Goal: Task Accomplishment & Management: Complete application form

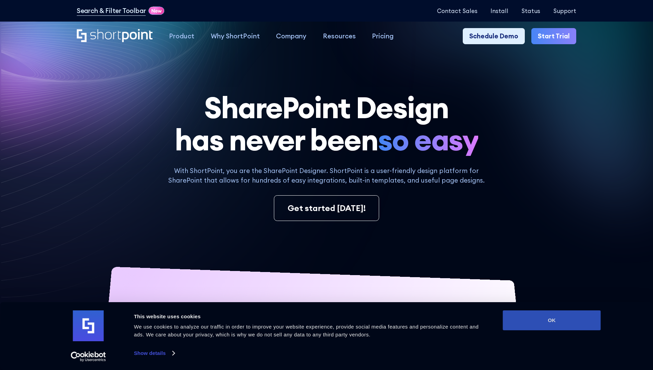
click at [552, 321] on button "OK" at bounding box center [552, 321] width 98 height 20
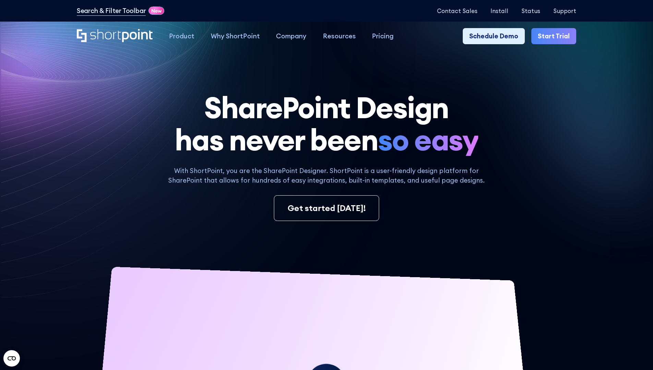
click at [556, 36] on link "Start Trial" at bounding box center [553, 36] width 45 height 16
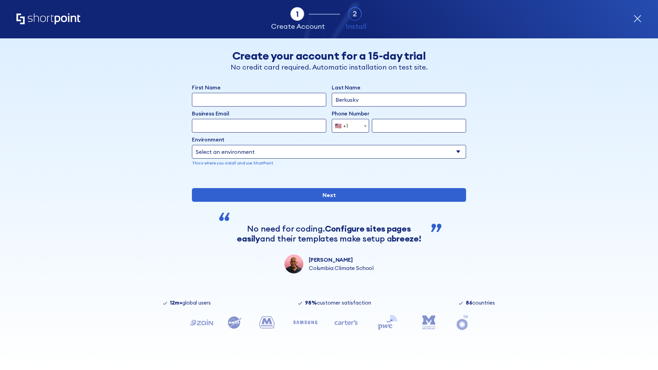
type input "Berkuskv"
type input "test@shortpoint.com"
type input "2125556789"
select select "Microsoft 365"
type input "2125556789"
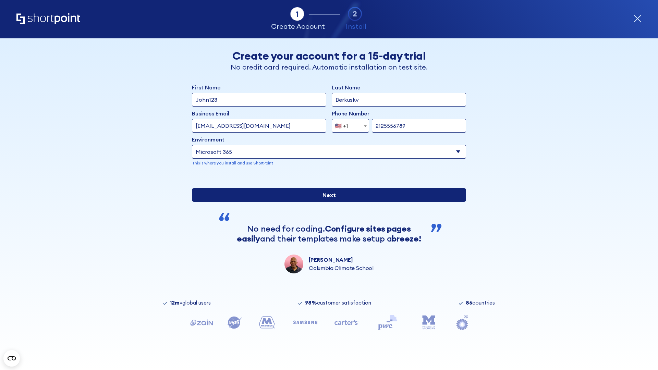
scroll to position [2, 0]
click at [326, 202] on input "Next" at bounding box center [329, 195] width 274 height 14
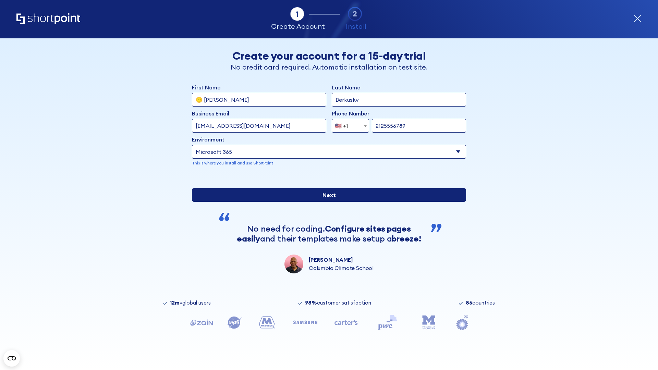
click at [326, 202] on input "Next" at bounding box center [329, 195] width 274 height 14
type input "Archebald"
click at [326, 202] on input "Next" at bounding box center [329, 195] width 274 height 14
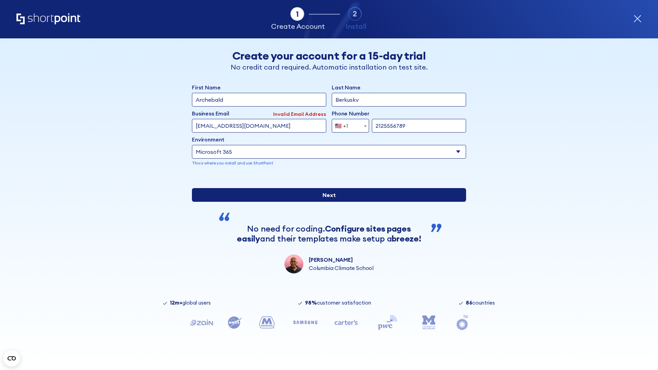
click at [326, 202] on input "Next" at bounding box center [329, 195] width 274 height 14
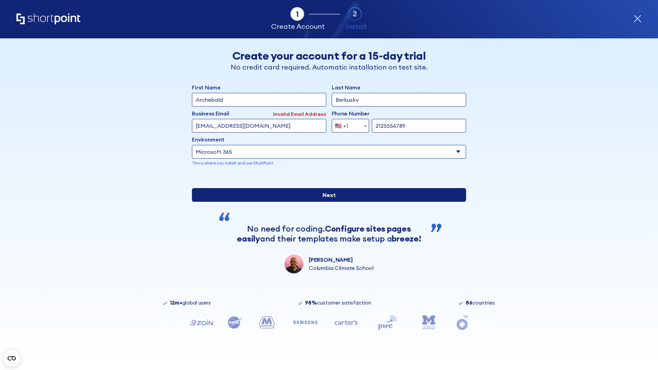
click at [326, 202] on input "Next" at bounding box center [329, 195] width 274 height 14
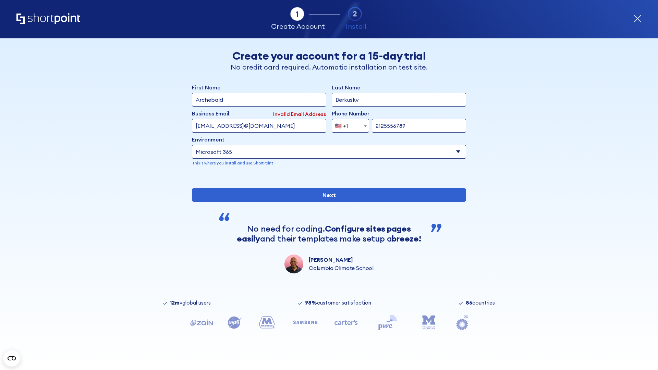
type input "testEmail@protonmail.comtest@shortpoint.com"
click at [348, 124] on span "🇺🇸 +1" at bounding box center [343, 126] width 23 height 14
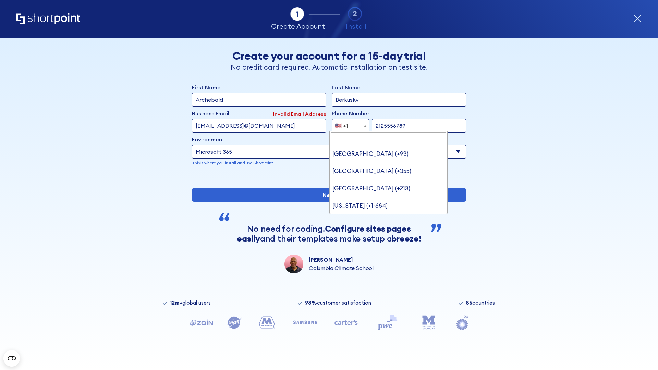
type input "Saudi Arabia (+966)"
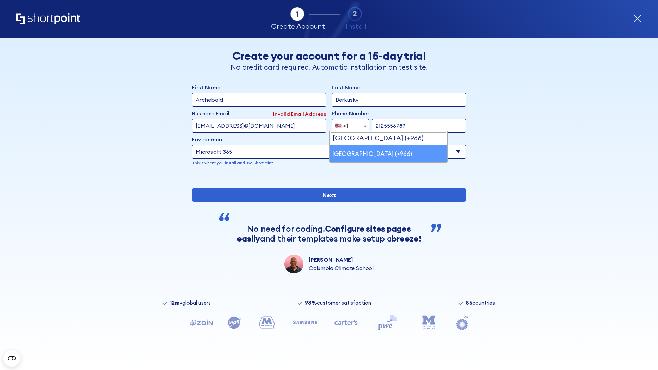
select select "+966"
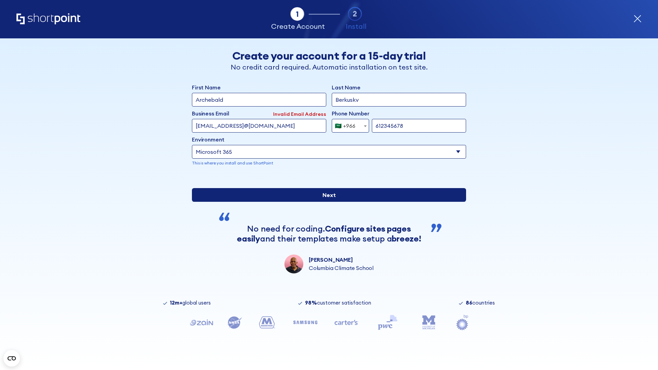
type input "612345678"
click at [326, 202] on input "Next" at bounding box center [329, 195] width 274 height 14
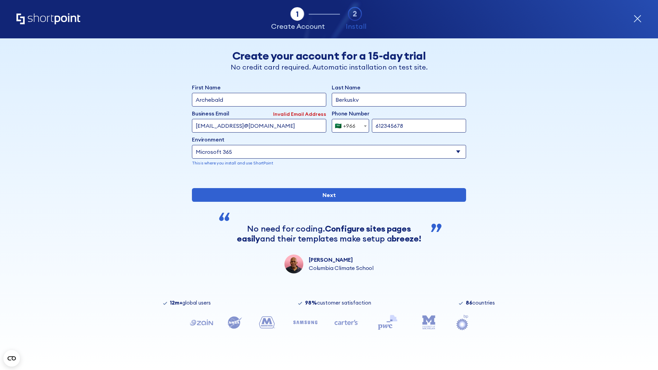
click at [348, 124] on div "🇸🇦 +966" at bounding box center [345, 126] width 21 height 14
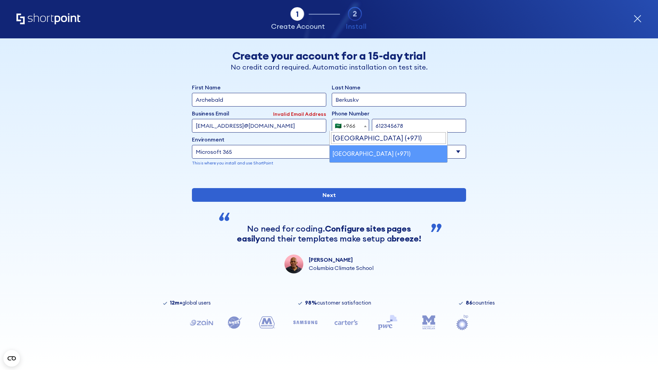
select select "+971"
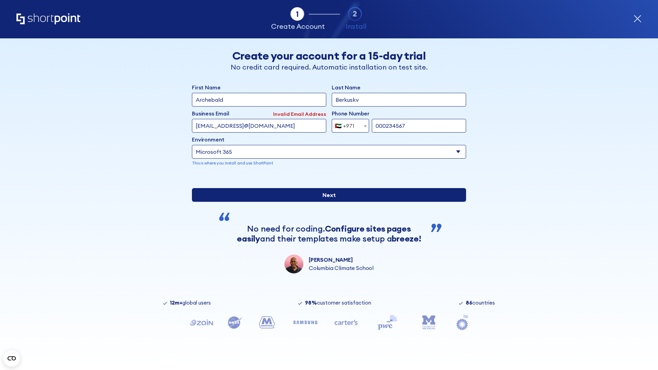
type input "000234567"
click at [326, 202] on input "Next" at bounding box center [329, 195] width 274 height 14
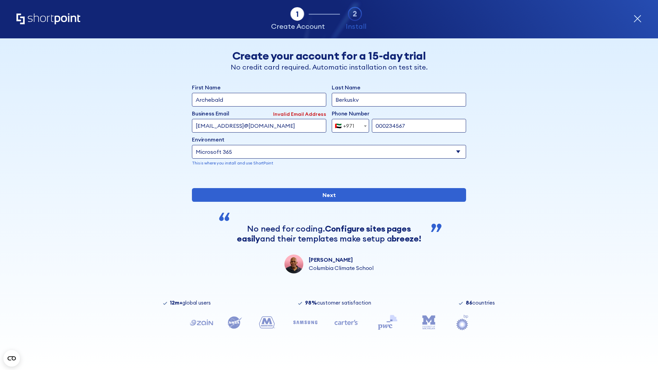
click at [348, 124] on div "🇦🇪 +971" at bounding box center [345, 126] width 20 height 14
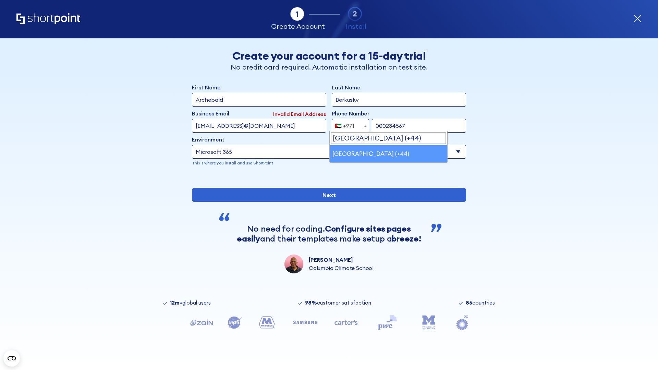
select select "+44"
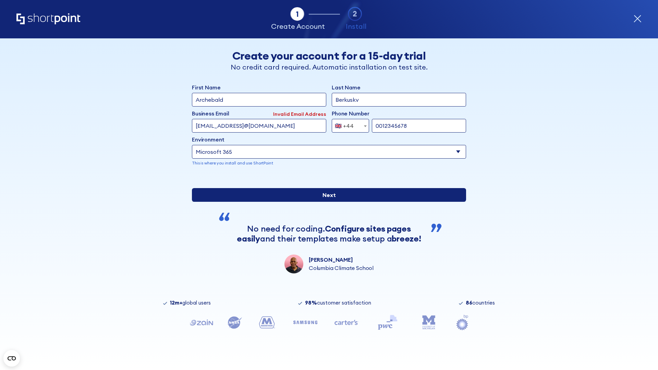
type input "0012345678"
click at [326, 202] on input "Next" at bounding box center [329, 195] width 274 height 14
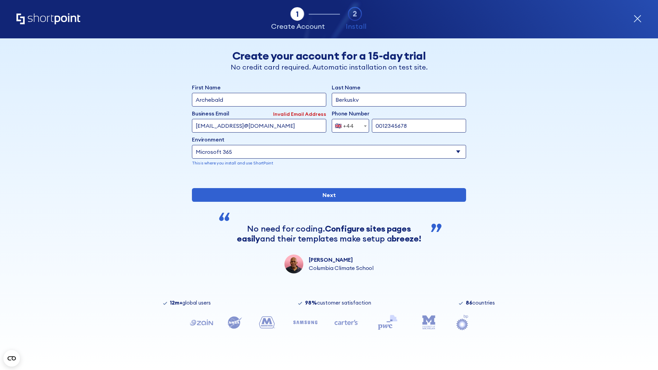
click at [348, 124] on div "🇬🇧 +44" at bounding box center [344, 126] width 19 height 14
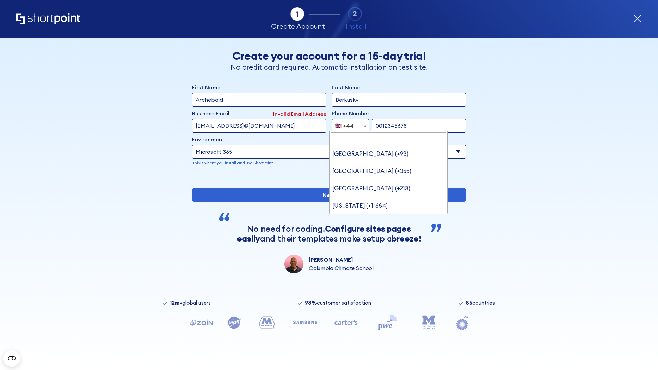
type input "Ukraine (+380)"
select select "+380"
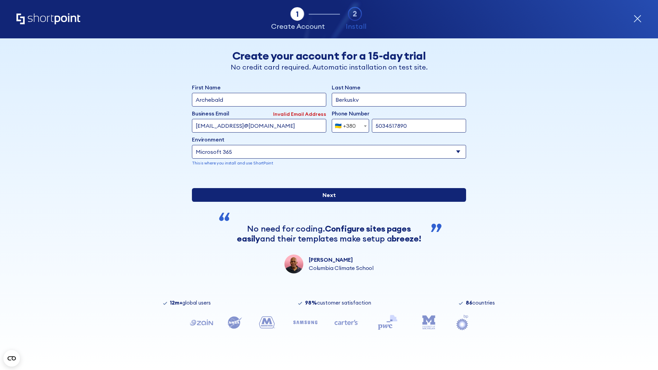
type input "5034517890"
click at [326, 202] on input "Next" at bounding box center [329, 195] width 274 height 14
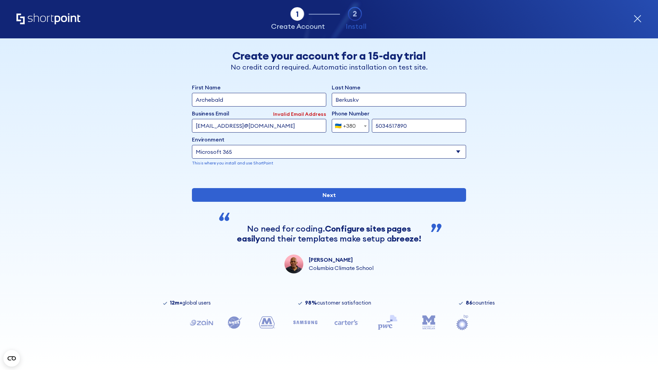
click at [348, 124] on div "🇺🇦 +380" at bounding box center [345, 126] width 21 height 14
select select "+1"
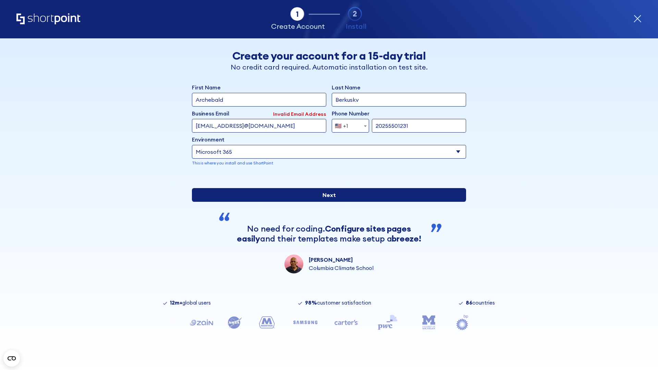
type input "20255501231"
click at [326, 202] on input "Next" at bounding box center [329, 195] width 274 height 14
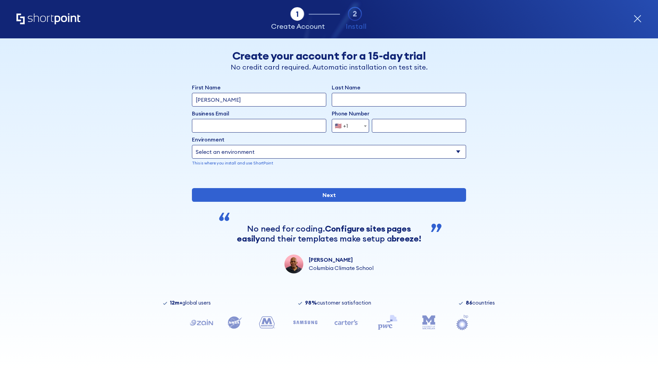
type input "Mary-Jane"
type input "Berkuskv"
type input "john@company.com"
click at [348, 126] on span "🇺🇸 +1" at bounding box center [343, 126] width 23 height 14
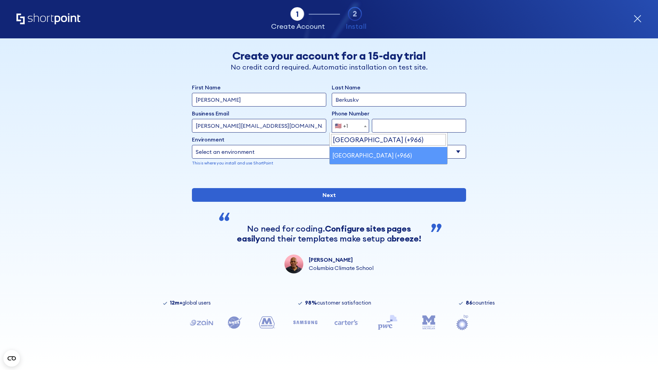
select select "+966"
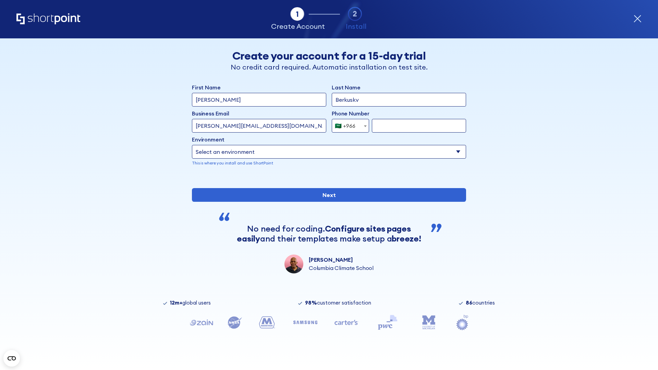
type input "512345678"
select select "Microsoft 365"
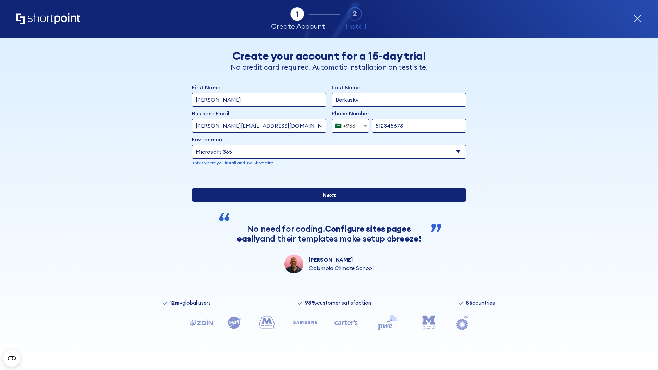
type input "512345678"
click at [326, 202] on input "Next" at bounding box center [329, 195] width 274 height 14
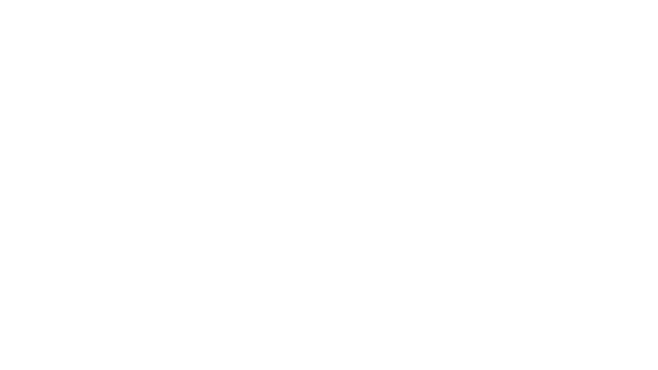
select select "+966"
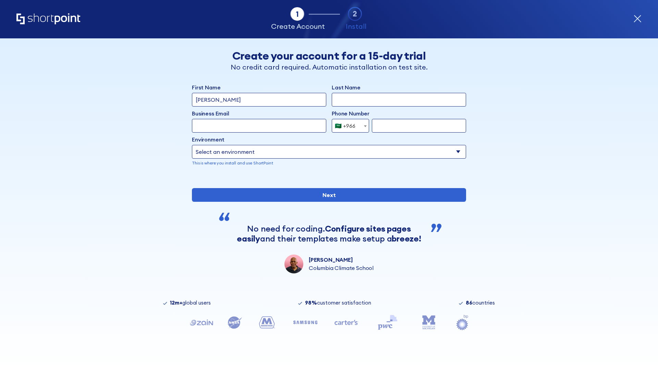
type input "D'Souza"
type input "Berkuskv"
type input "hr@mybusiness.org"
click at [348, 126] on div "🇸🇦 +966" at bounding box center [345, 126] width 21 height 14
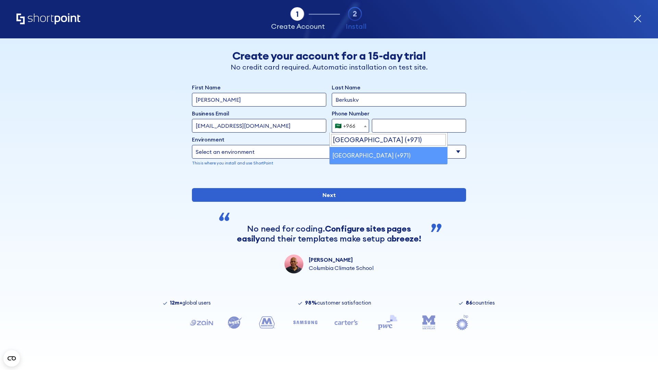
select select "+971"
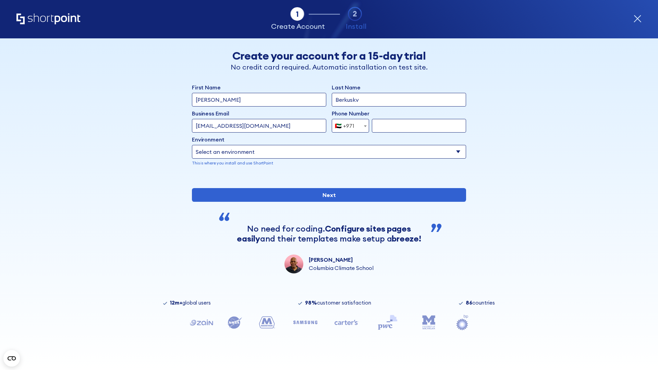
type input "501234567"
select select "Microsoft 365"
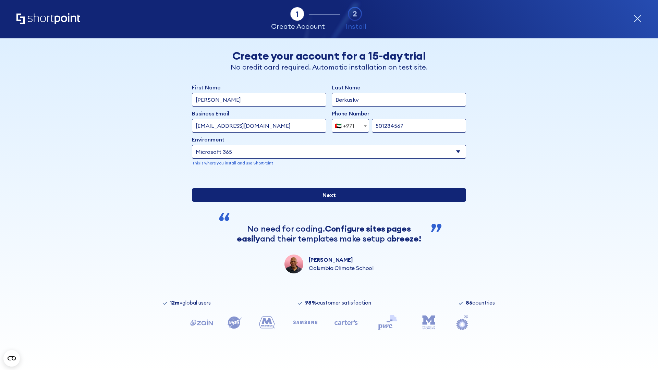
type input "501234567"
click at [326, 202] on input "Next" at bounding box center [329, 195] width 274 height 14
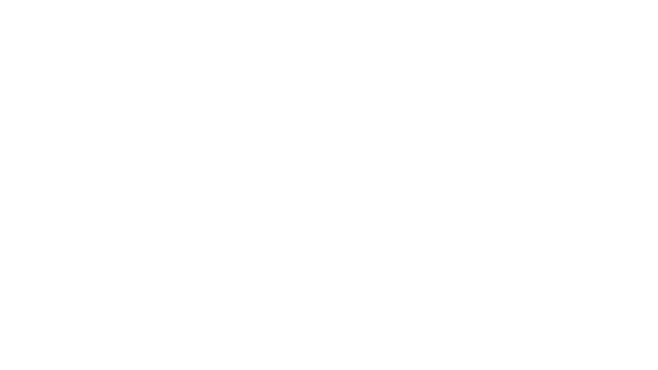
select select "+971"
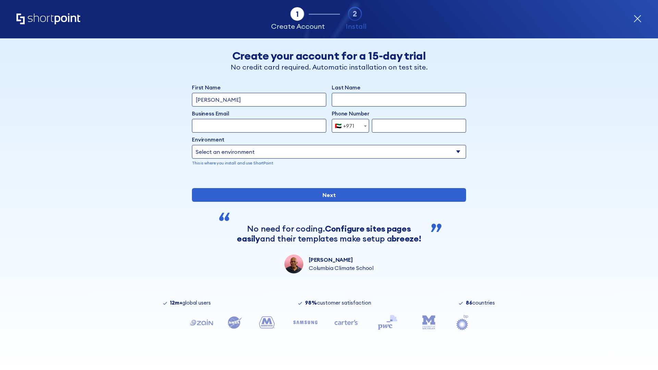
type input "[PERSON_NAME]"
type input "Berkuskv"
type input "[EMAIL_ADDRESS][DOMAIN_NAME]"
click at [348, 126] on div "🇦🇪 +971" at bounding box center [345, 126] width 20 height 14
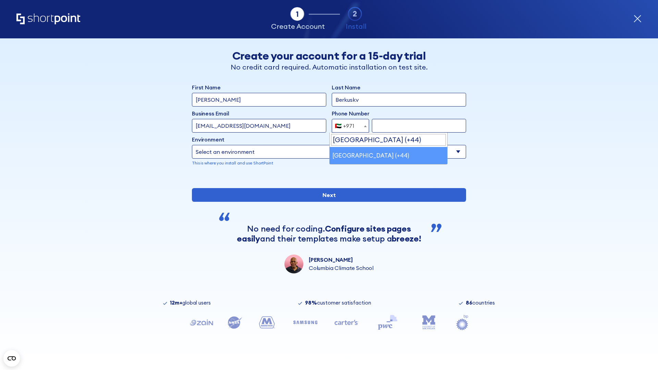
select select "+44"
type input "7912345678"
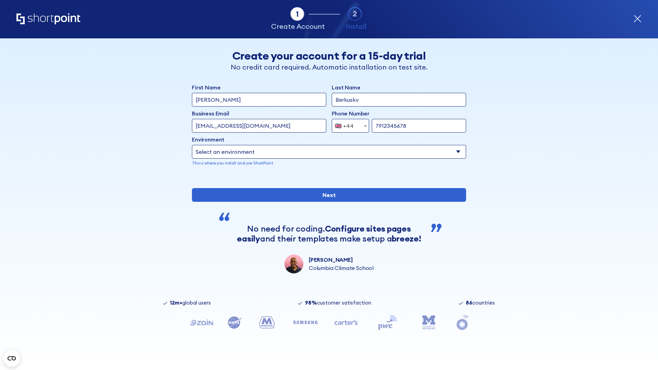
select select "Microsoft 365"
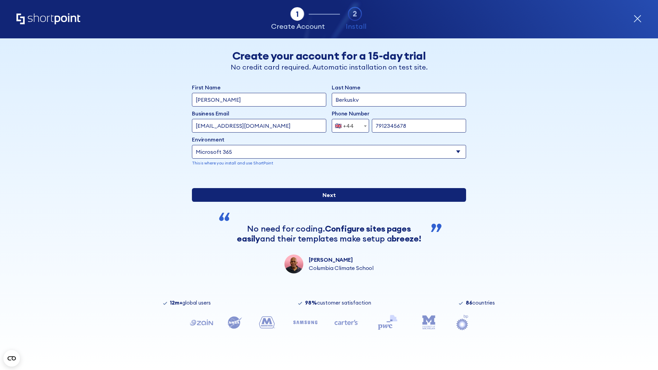
type input "7912345678"
click at [326, 202] on input "Next" at bounding box center [329, 195] width 274 height 14
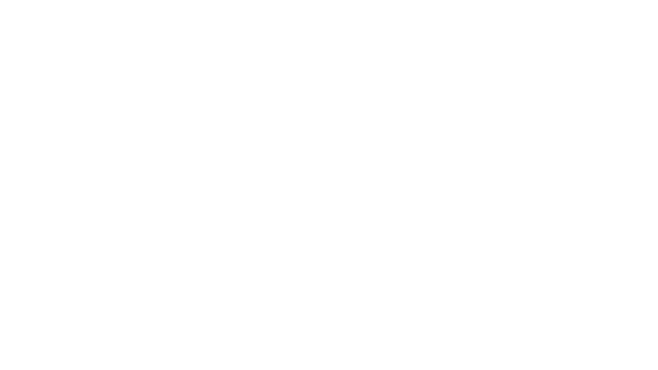
select select "+44"
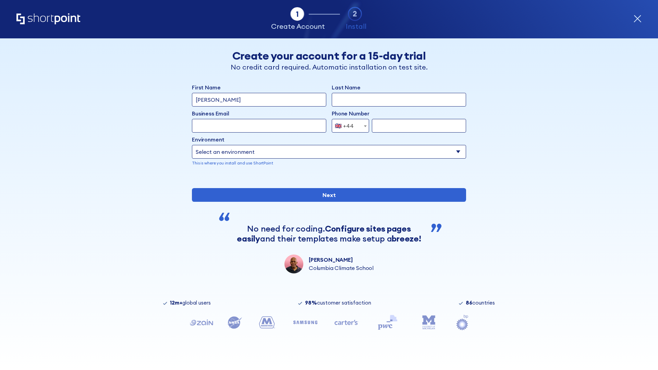
type input "[PERSON_NAME]"
type input "Berkuskv"
type input "[EMAIL_ADDRESS][DOMAIN_NAME]"
click at [348, 126] on div "🇬🇧 +44" at bounding box center [344, 126] width 19 height 14
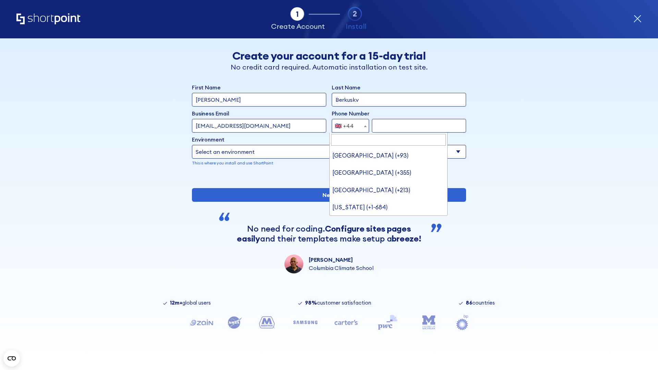
type input "Ukraine (+380)"
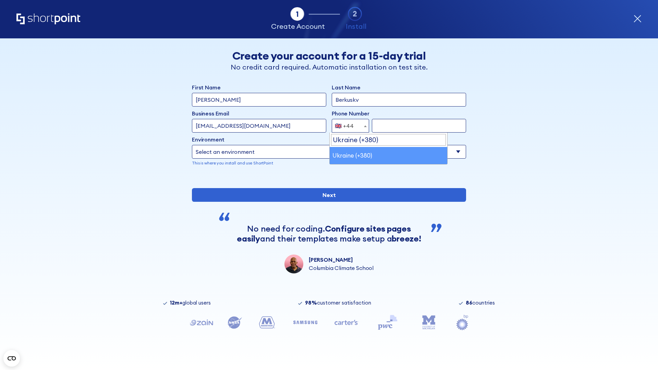
select select "+380"
type input "663451789"
select select "Microsoft 365"
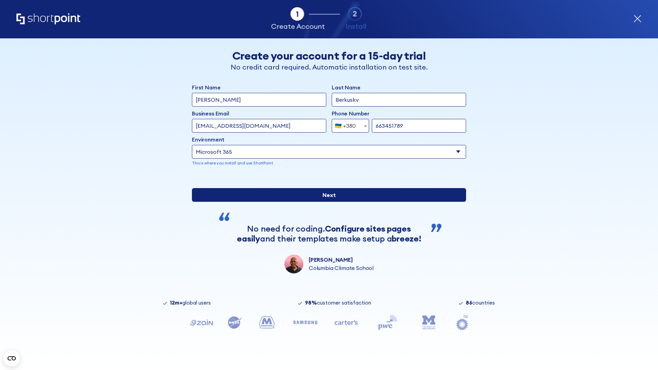
type input "663451789"
click at [326, 202] on input "Next" at bounding box center [329, 195] width 274 height 14
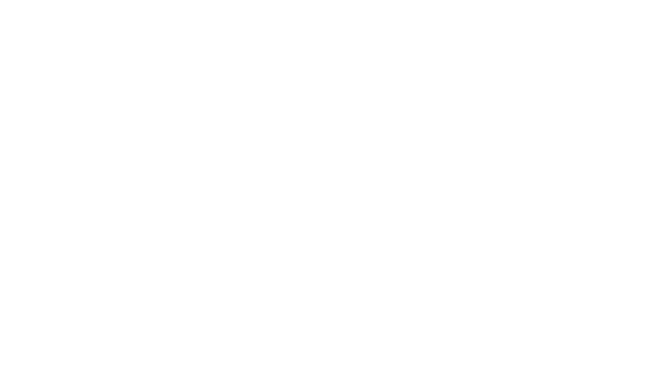
select select "+380"
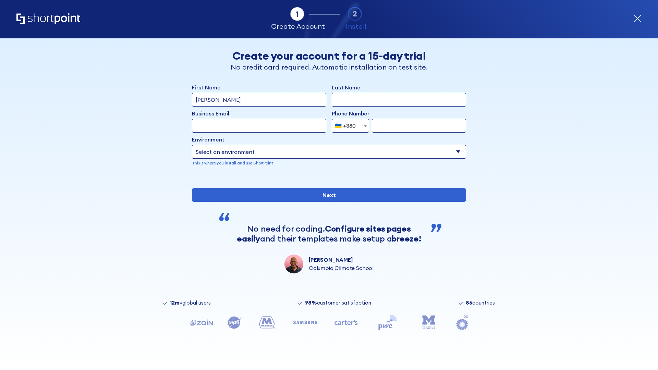
type input "[PERSON_NAME]"
type input "Berkuskv"
type input "team@hospital-uae.health"
click at [348, 126] on div "🇺🇦 +380" at bounding box center [345, 126] width 21 height 14
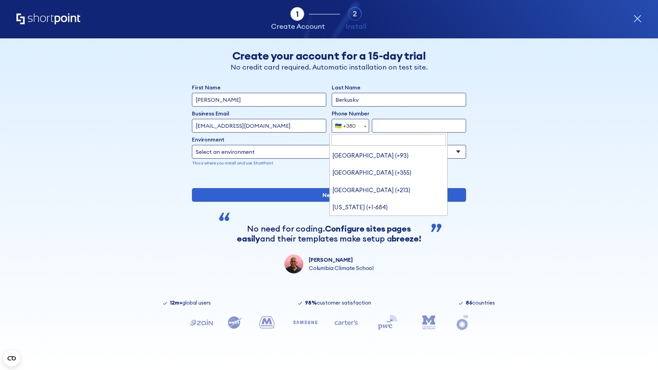
type input "United States (+1)"
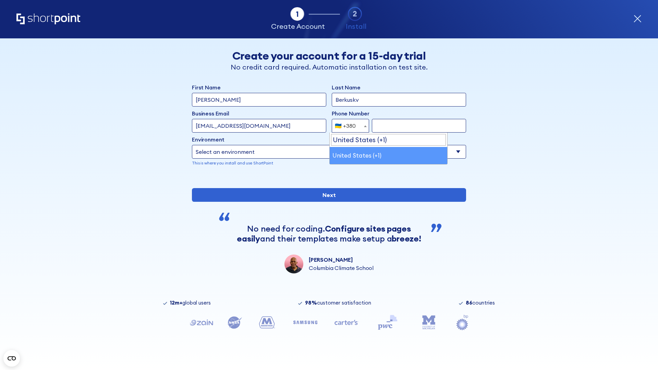
select select "+1"
type input "2025550123"
select select "Microsoft 365"
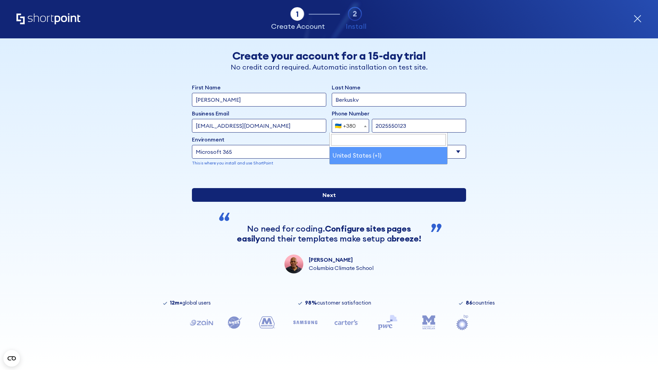
type input "2025550123"
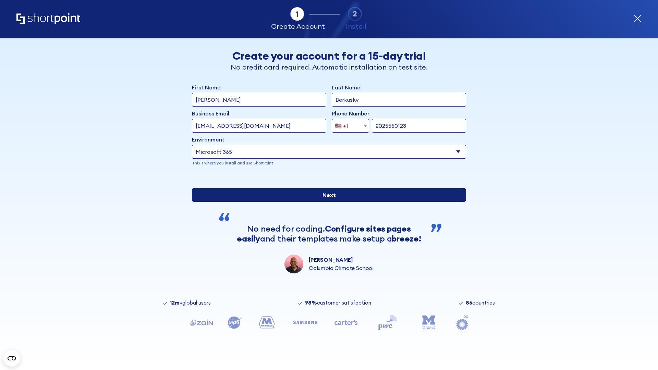
click at [326, 202] on input "Next" at bounding box center [329, 195] width 274 height 14
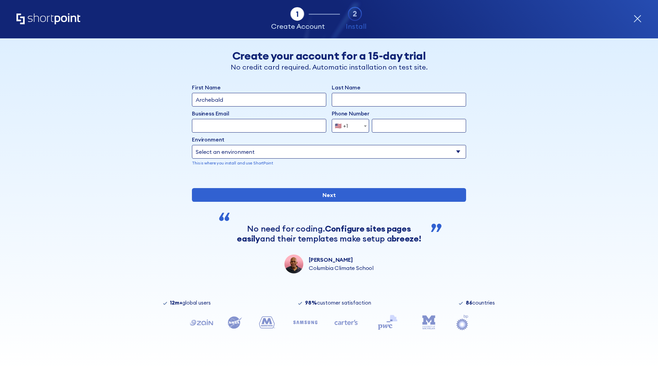
type input "Archebald"
type input "Berkuskv"
type input "[EMAIL_ADDRESS][DOMAIN_NAME]"
type input "2125556789"
select select "SharePoint 2019 (On-Premise)"
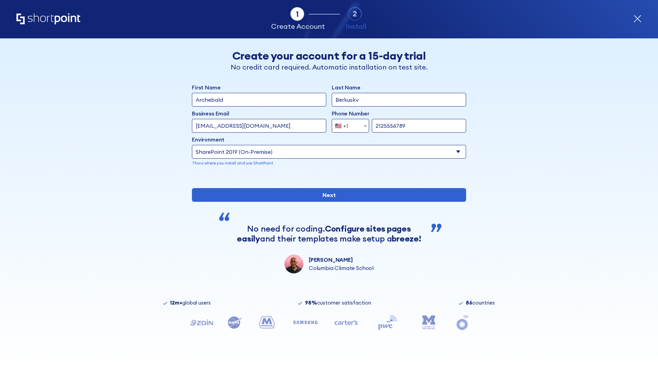
type input "2125556789"
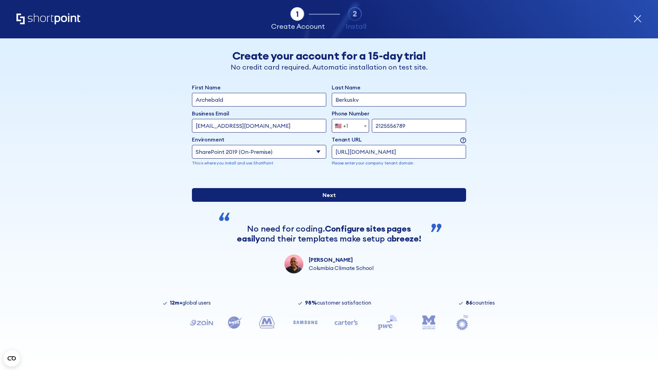
type input "https://contoso.sharepoint.xyz"
click at [326, 202] on input "Next" at bounding box center [329, 195] width 274 height 14
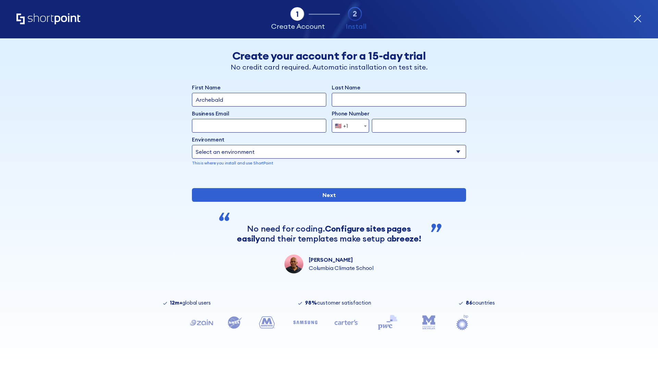
type input "Archebald"
type input "Berkuskv"
type input "[EMAIL_ADDRESS][DOMAIN_NAME]"
type input "2125556789"
select select "SharePoint 2019 (On-Premise)"
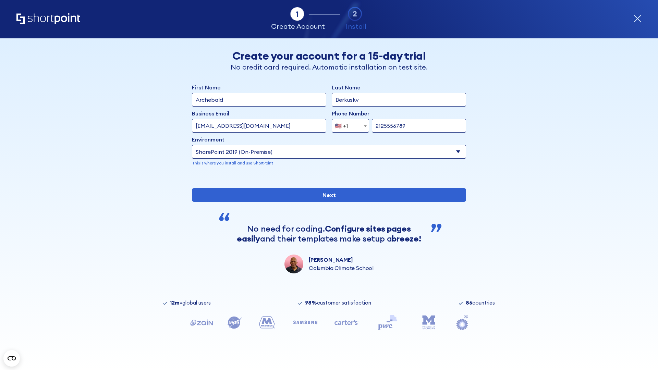
type input "2125556789"
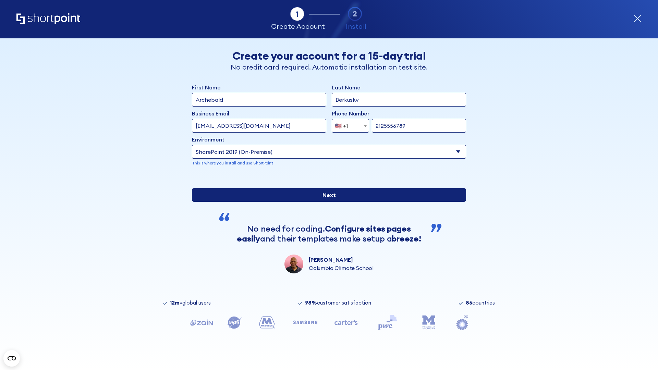
type input "[URL][DOMAIN_NAME][DOMAIN_NAME]"
click at [326, 202] on input "Next" at bounding box center [329, 195] width 274 height 14
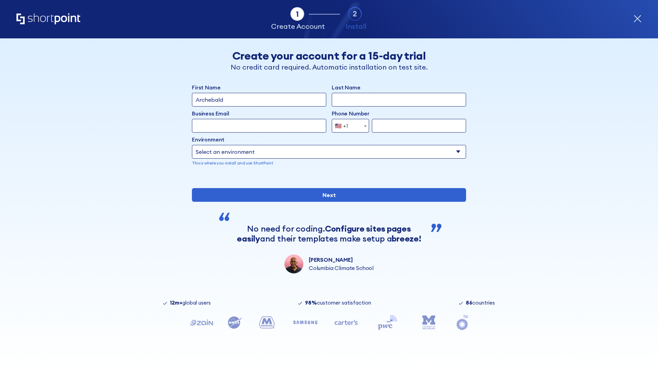
type input "Archebald"
type input "Berkuskv"
type input "[EMAIL_ADDRESS][DOMAIN_NAME]"
type input "2125556789"
select select "SharePoint 2019 (On-Premise)"
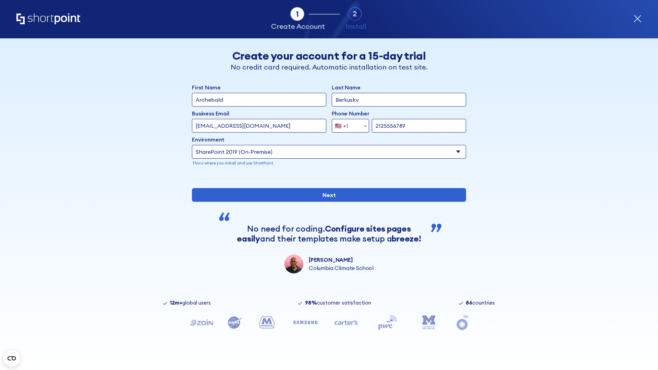
type input "2125556789"
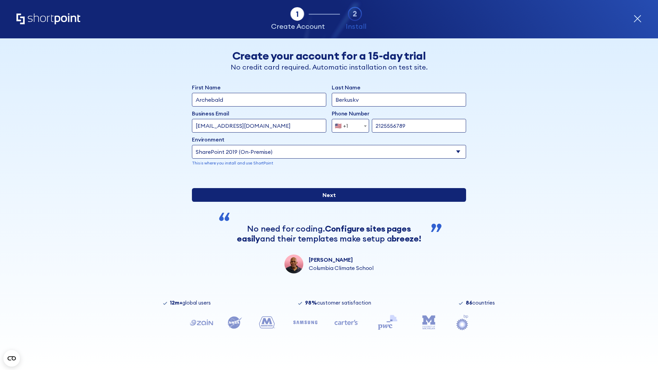
type input "[URL]"
click at [326, 202] on input "Next" at bounding box center [329, 195] width 274 height 14
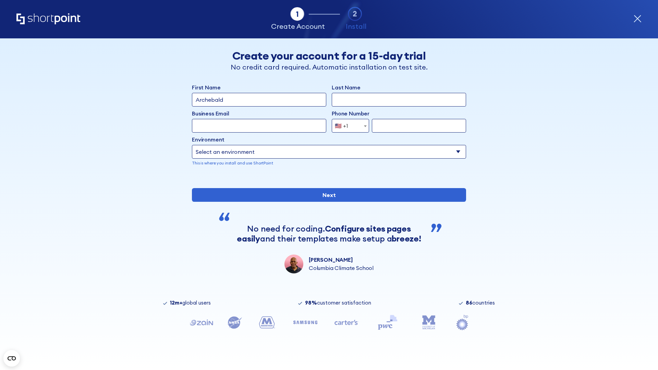
type input "Archebald"
type input "Berkuskv"
type input "[EMAIL_ADDRESS][DOMAIN_NAME]"
type input "2125556789"
select select "SharePoint 2019 (On-Premise)"
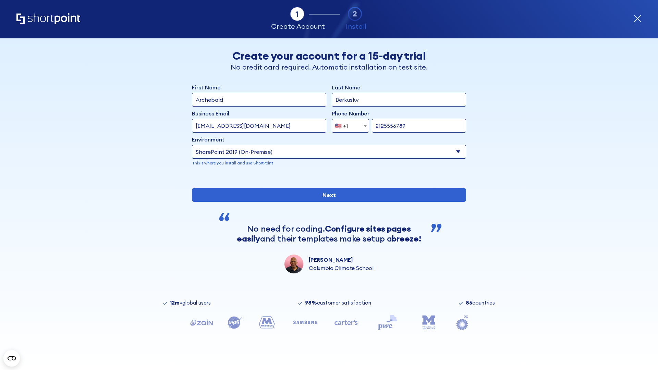
type input "2125556789"
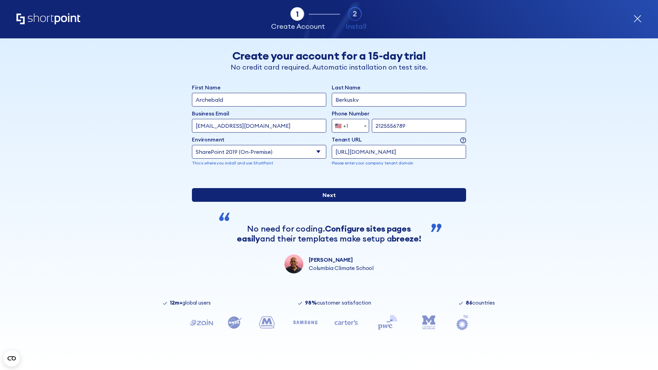
type input "https://sharepoint.com.evil.com"
click at [326, 202] on input "Next" at bounding box center [329, 195] width 274 height 14
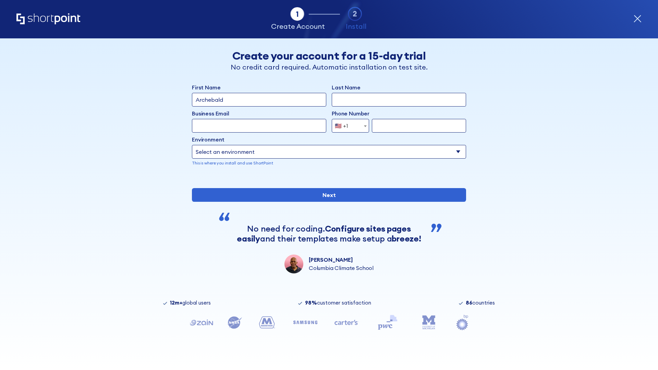
type input "Archebald"
type input "Berkuskv"
type input "[EMAIL_ADDRESS][DOMAIN_NAME]"
type input "2125556789"
select select "SharePoint 2019 (On-Premise)"
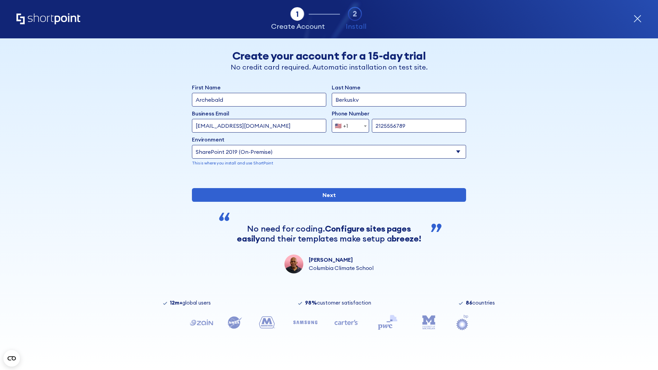
type input "2125556789"
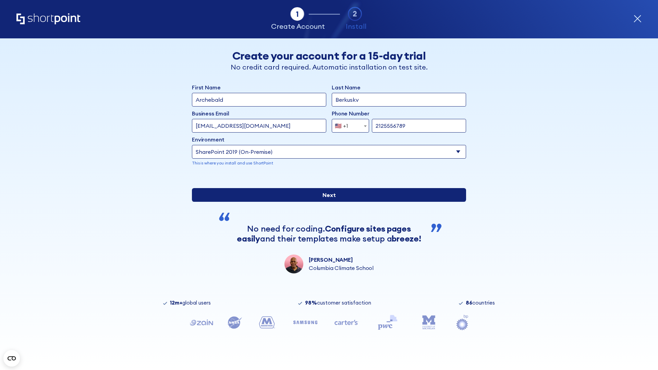
type input "https://yzrtre3nv.sharepoint.com"
click at [326, 202] on input "Next" at bounding box center [329, 195] width 274 height 14
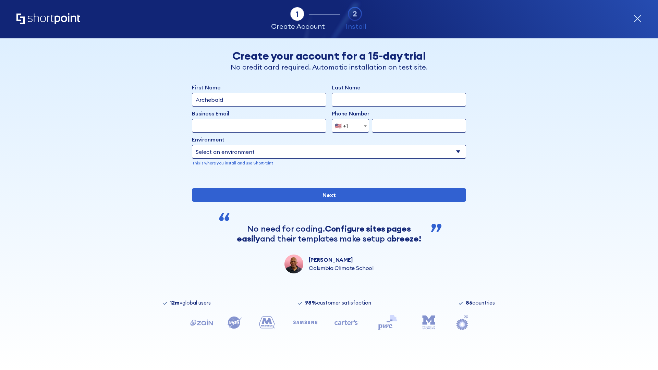
type input "Archebald"
type input "Berkuskv"
type input "[EMAIL_ADDRESS][DOMAIN_NAME]"
type input "2125556789"
select select "SharePoint 2019 (On-Premise)"
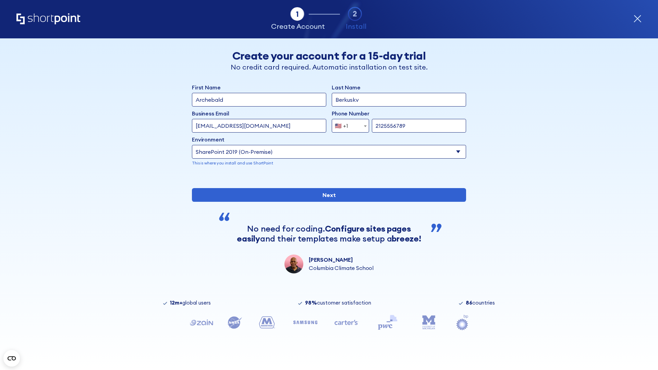
type input "2125556789"
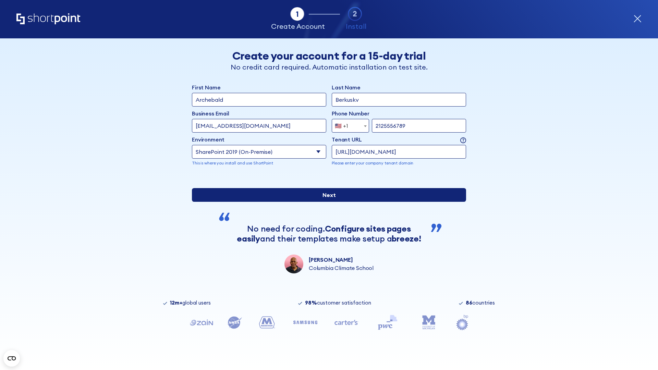
type input "https://project.sharepoint.cn"
click at [326, 202] on input "Next" at bounding box center [329, 195] width 274 height 14
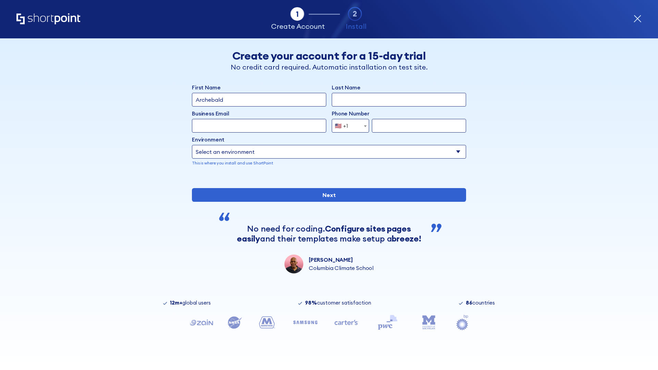
type input "Archebald"
type input "Berkuskv"
type input "[EMAIL_ADDRESS][DOMAIN_NAME]"
type input "2125556789"
select select "SharePoint 2019 (On-Premise)"
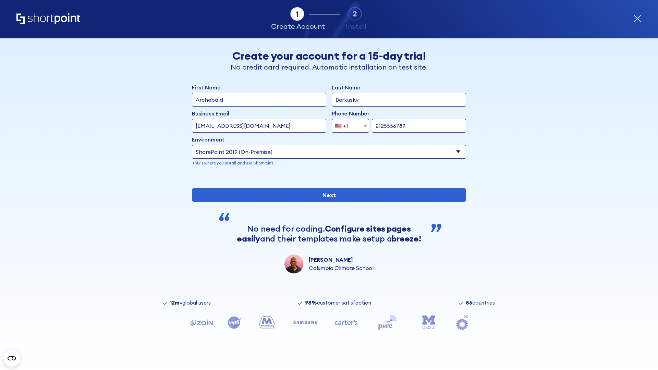
type input "2125556789"
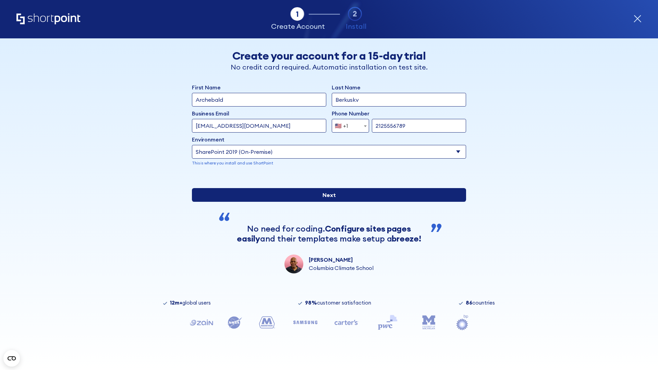
type input "https://intranet.sharepoint.de"
click at [326, 202] on input "Next" at bounding box center [329, 195] width 274 height 14
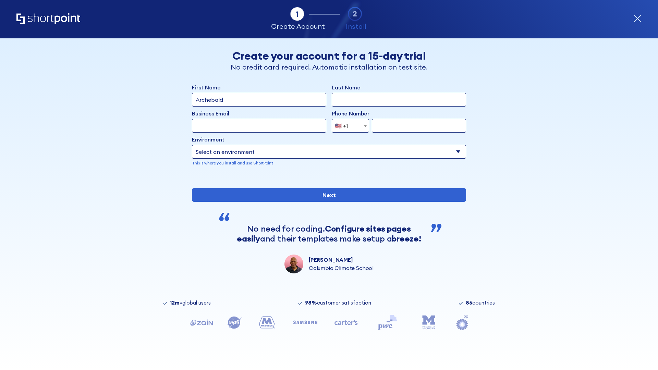
type input "Archebald"
type input "Berkuskv"
type input "[EMAIL_ADDRESS][DOMAIN_NAME]"
type input "2125556789"
select select "SharePoint 2019 (On-Premise)"
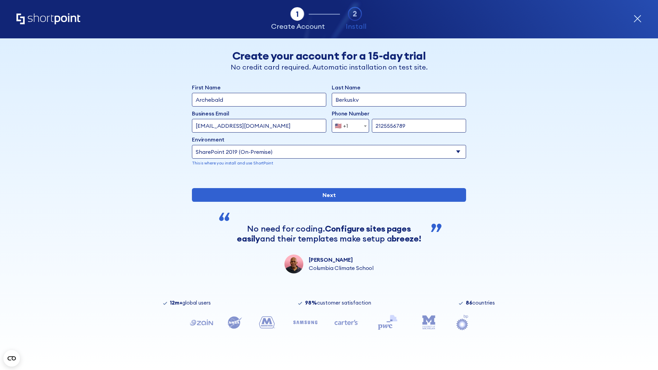
type input "2125556789"
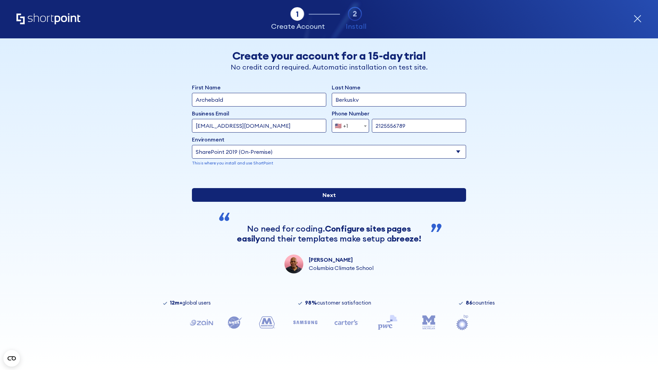
type input "https://secure.sharepoint.us"
click at [326, 202] on input "Next" at bounding box center [329, 195] width 274 height 14
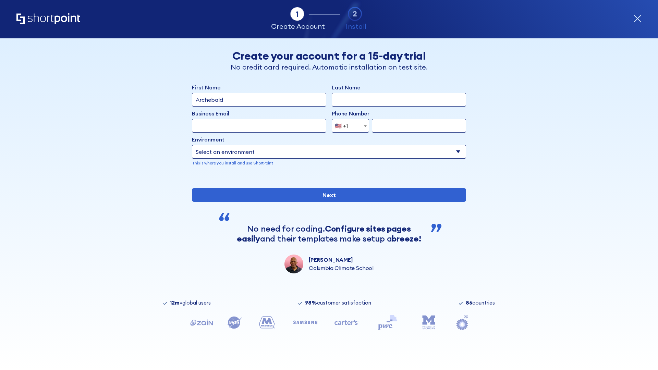
type input "Archebald"
type input "Berkuskv"
type input "[EMAIL_ADDRESS][DOMAIN_NAME]"
type input "2125556789"
select select "SharePoint 2019 (On-Premise)"
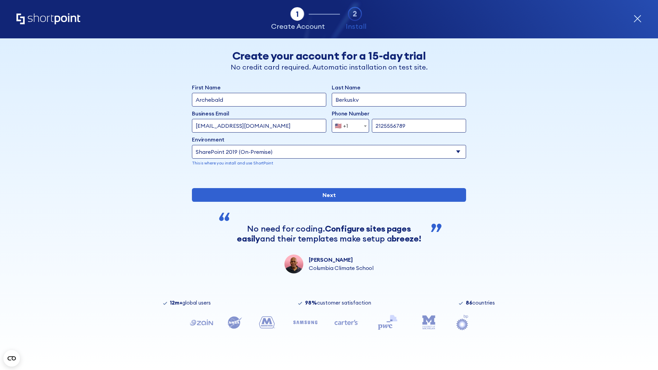
type input "2125556789"
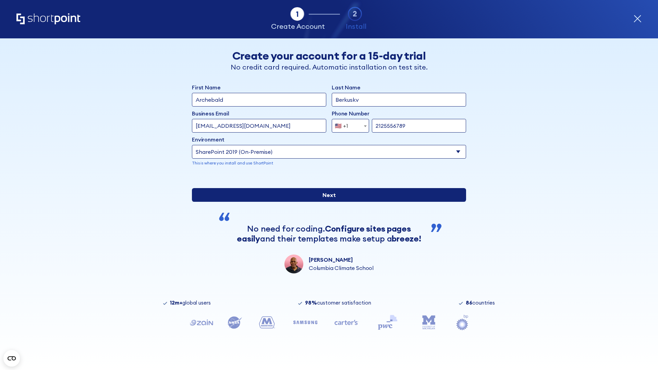
type input "https://alpha.sharepoint-mil.us"
click at [326, 202] on input "Next" at bounding box center [329, 195] width 274 height 14
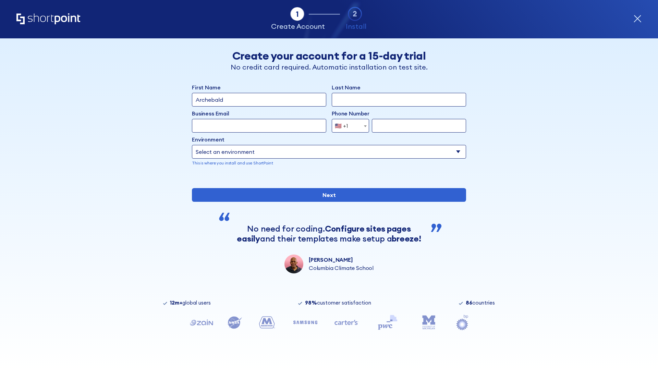
type input "Archebald"
type input "Berkuskv"
type input "[EMAIL_ADDRESS][DOMAIN_NAME]"
type input "2125556789"
select select "SharePoint 2019 (On-Premise)"
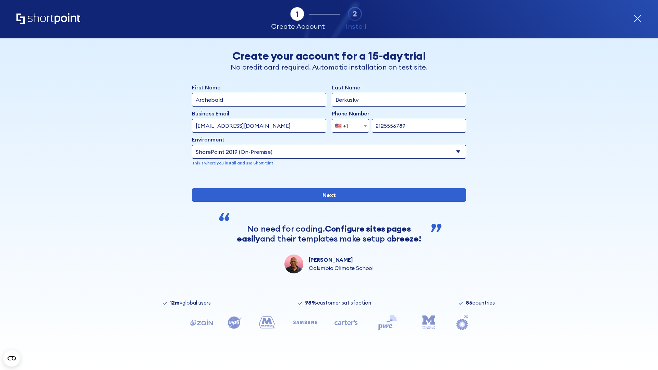
type input "2125556789"
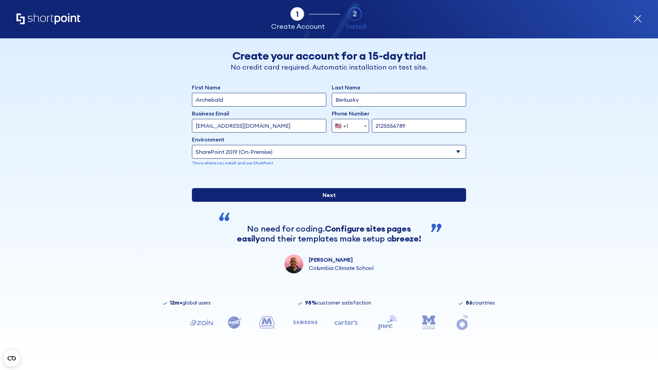
type input "[URL][DOMAIN_NAME]"
click at [326, 202] on input "Next" at bounding box center [329, 195] width 274 height 14
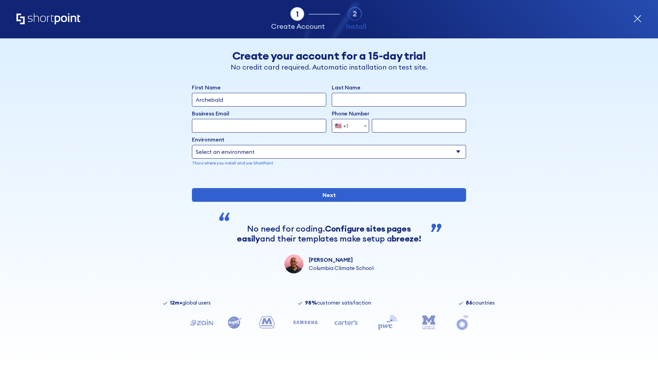
type input "Archebald"
type input "Berkuskv"
type input "[EMAIL_ADDRESS][DOMAIN_NAME]"
type input "2125556789"
select select "SharePoint 2016 (On-Premise)"
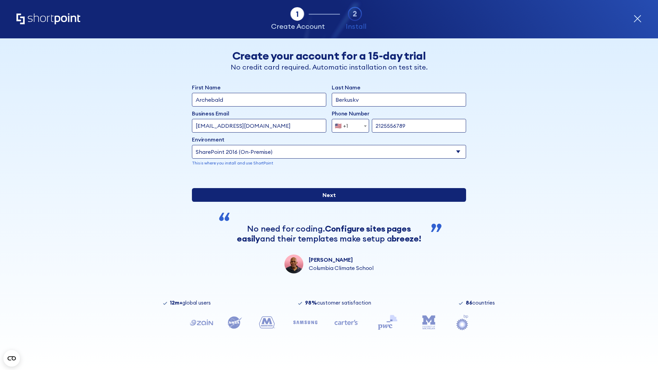
type input "2125556789"
click at [326, 202] on input "Next" at bounding box center [329, 195] width 274 height 14
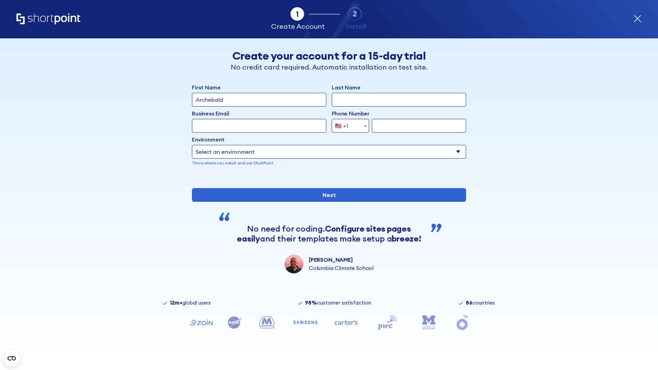
type input "Archebald"
type input "Berkuskv"
type input "[EMAIL_ADDRESS][DOMAIN_NAME]"
type input "2125556789"
select select "SharePoint 2013 (On-Premise)"
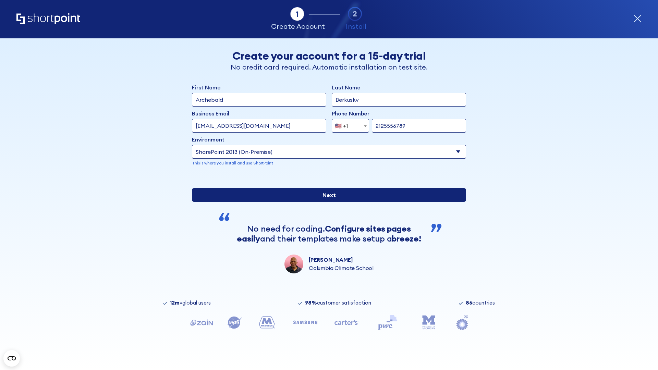
type input "2125556789"
click at [326, 202] on input "Next" at bounding box center [329, 195] width 274 height 14
